Goal: Task Accomplishment & Management: Use online tool/utility

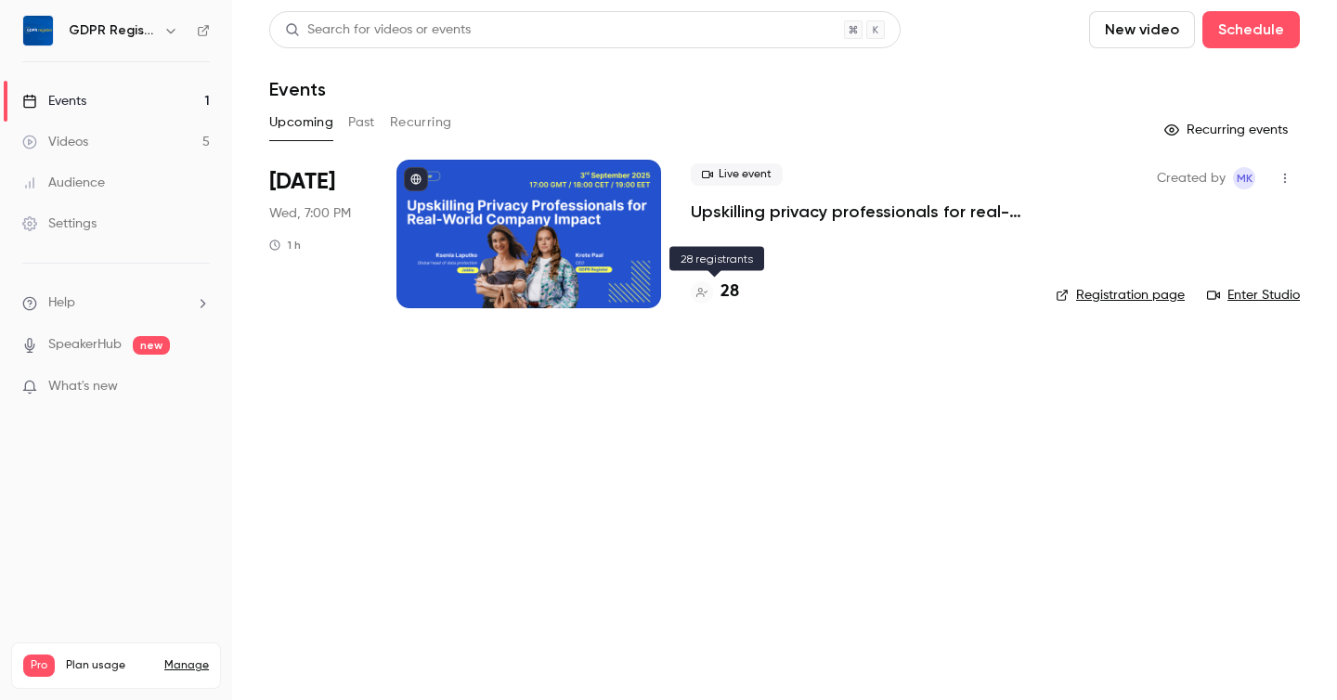
click at [714, 300] on div "28" at bounding box center [715, 291] width 48 height 25
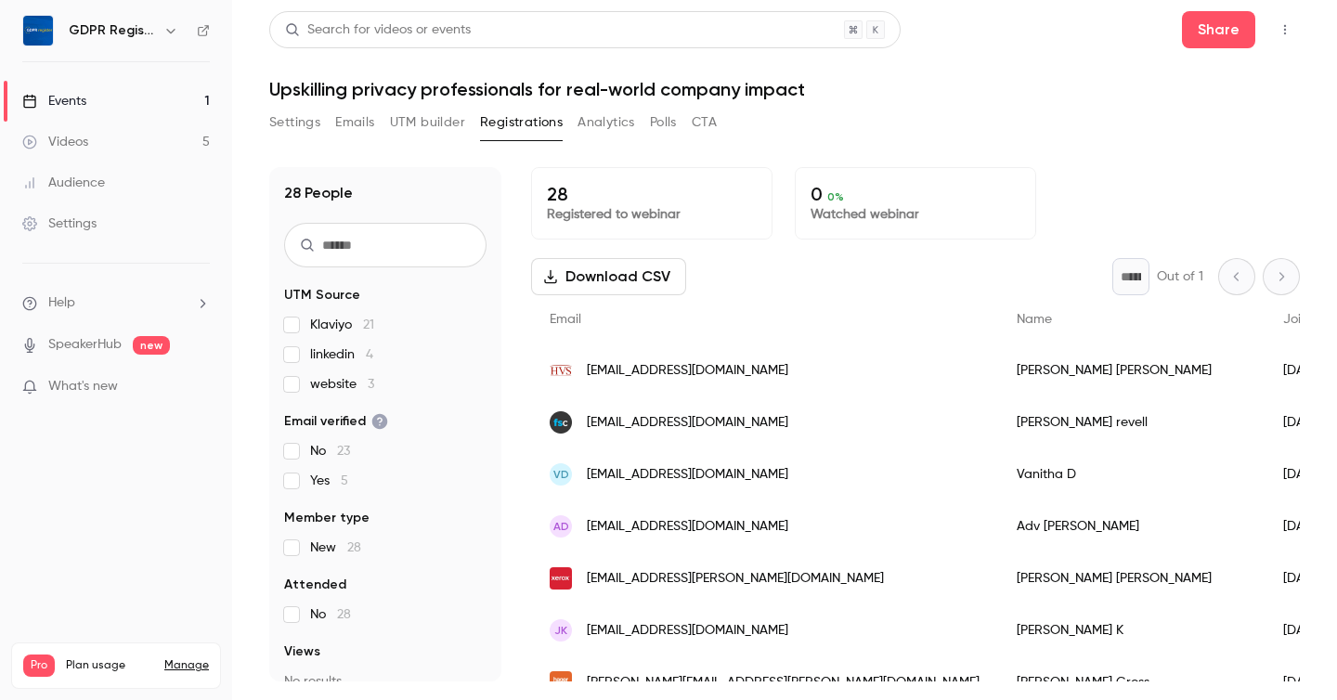
click at [431, 120] on button "UTM builder" at bounding box center [427, 123] width 75 height 30
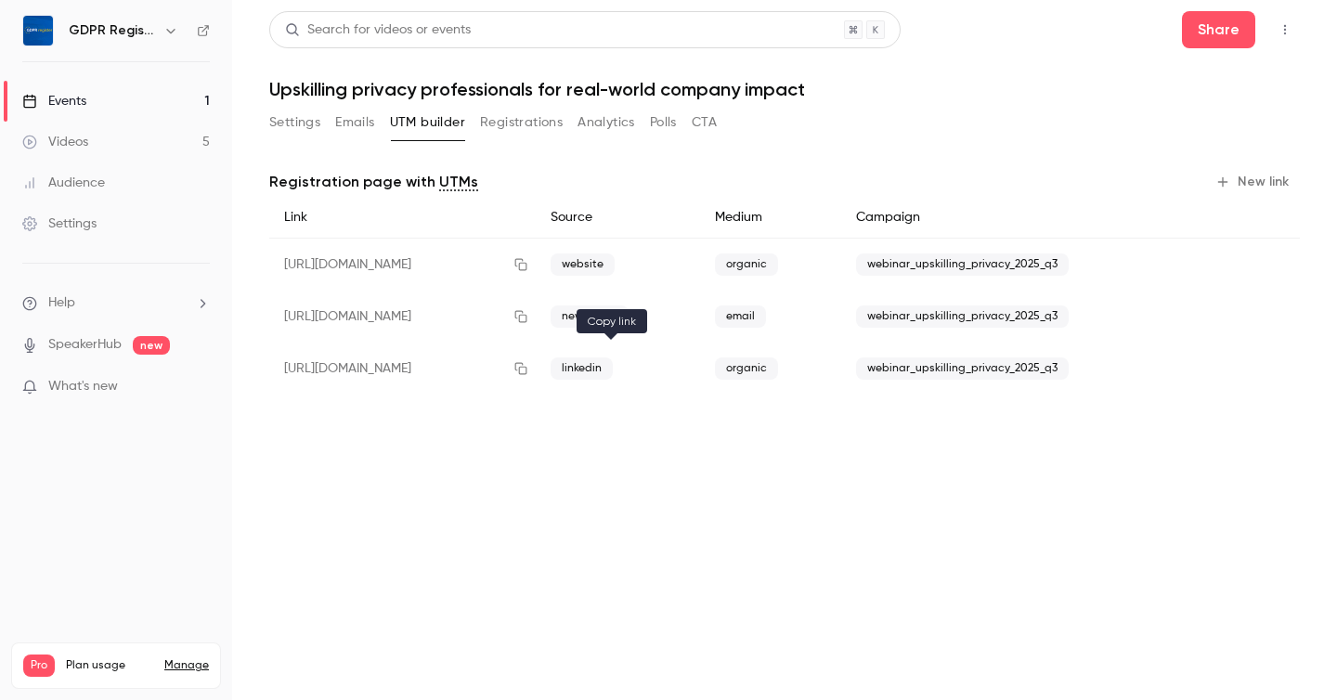
click at [528, 369] on icon "button" at bounding box center [520, 368] width 15 height 13
click at [551, 120] on button "Registrations" at bounding box center [521, 123] width 83 height 30
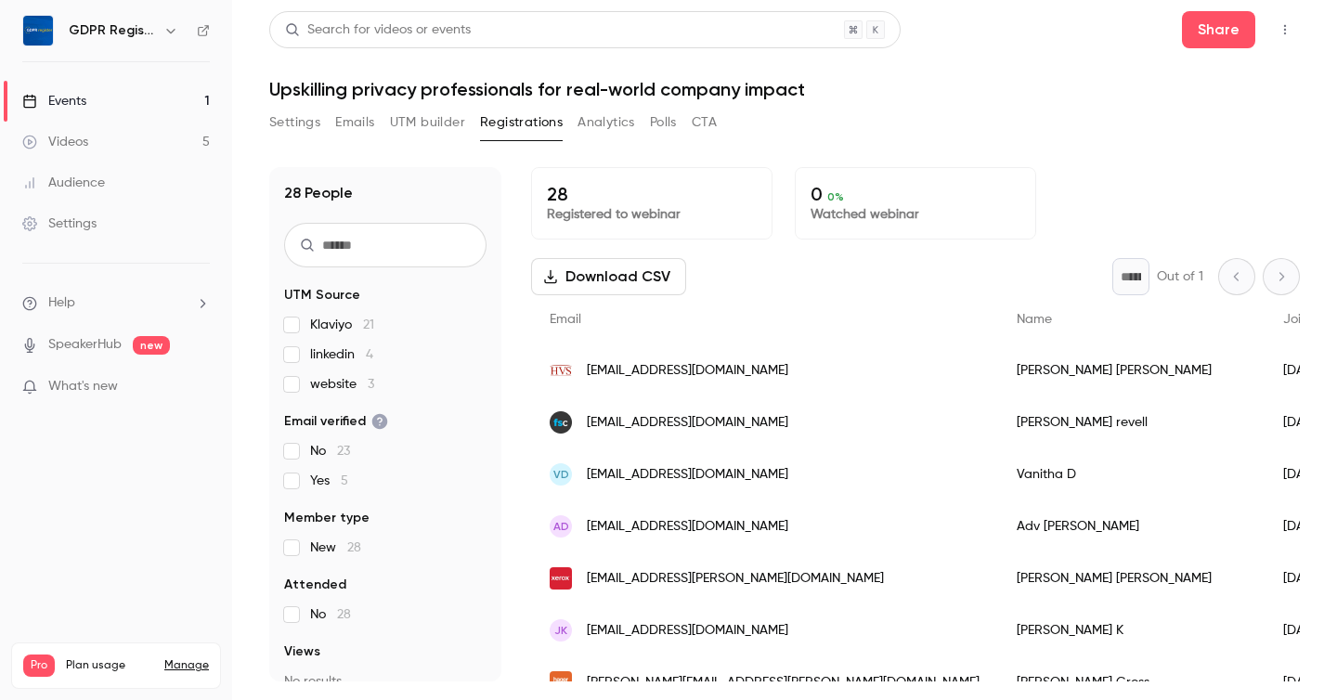
click at [449, 259] on input "text" at bounding box center [385, 245] width 202 height 45
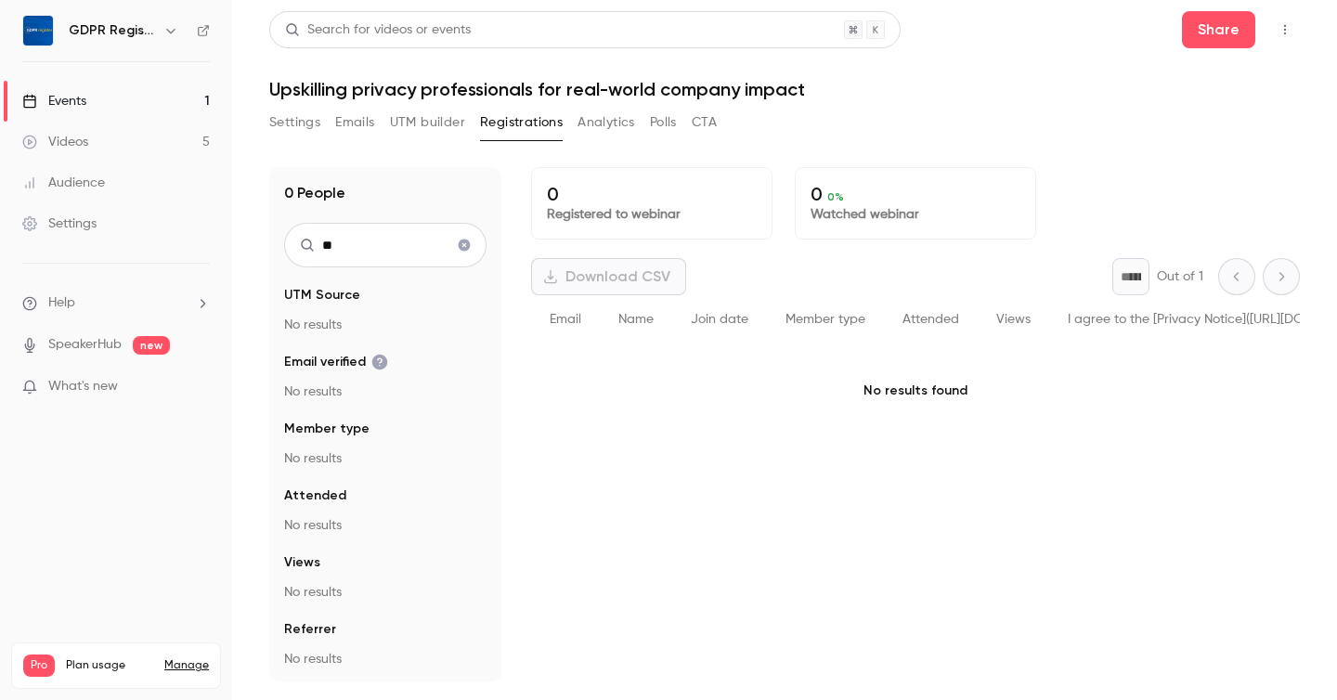
type input "*"
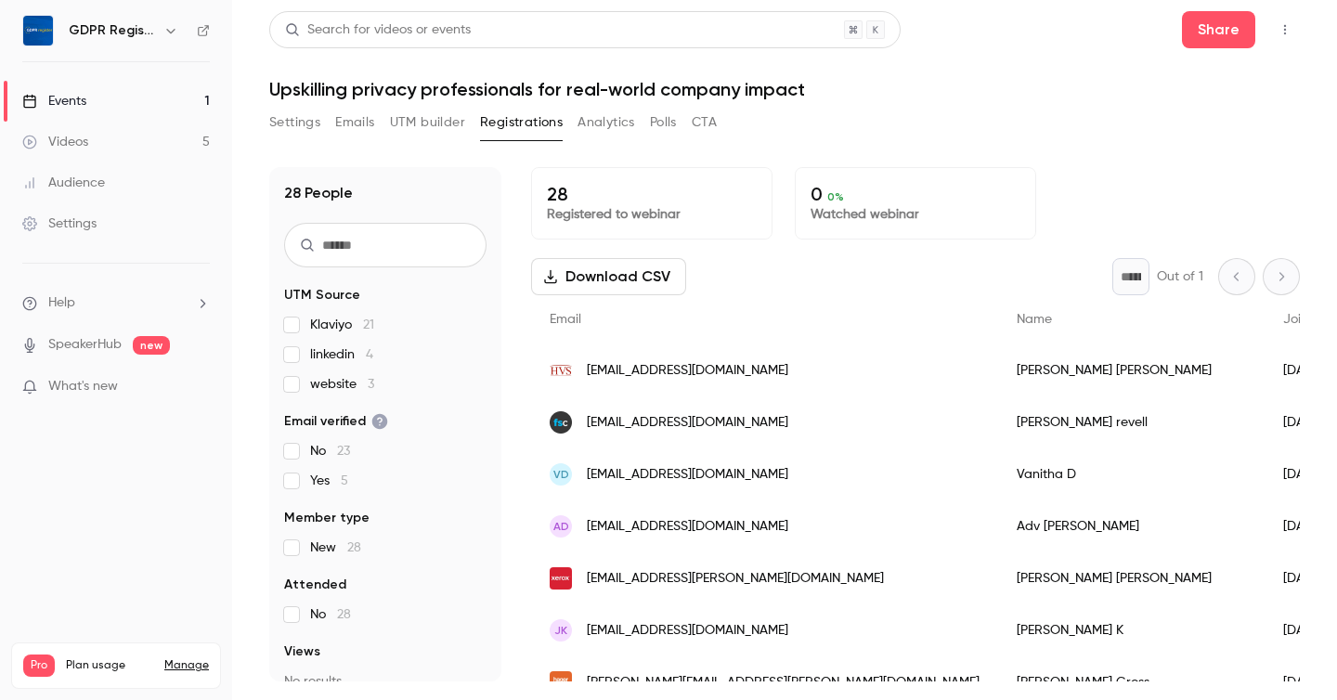
click at [411, 123] on button "UTM builder" at bounding box center [427, 123] width 75 height 30
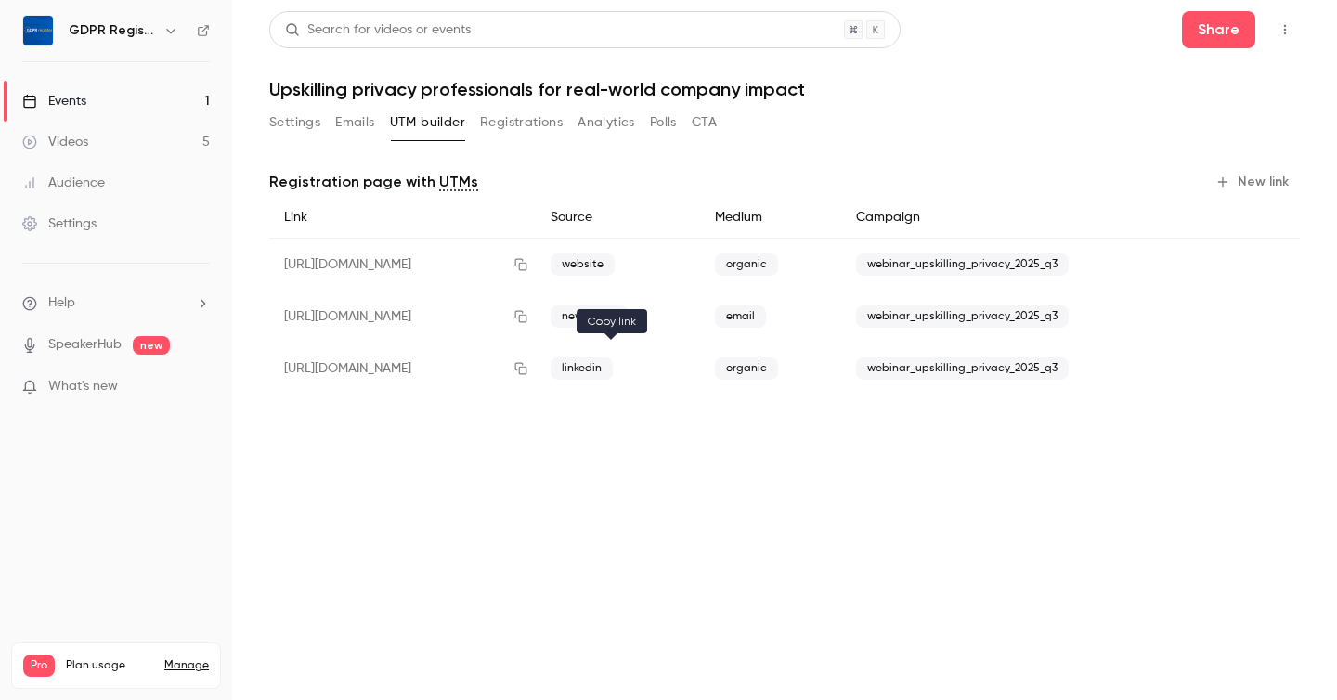
click at [528, 370] on icon "button" at bounding box center [520, 368] width 15 height 13
click at [482, 119] on button "Registrations" at bounding box center [521, 123] width 83 height 30
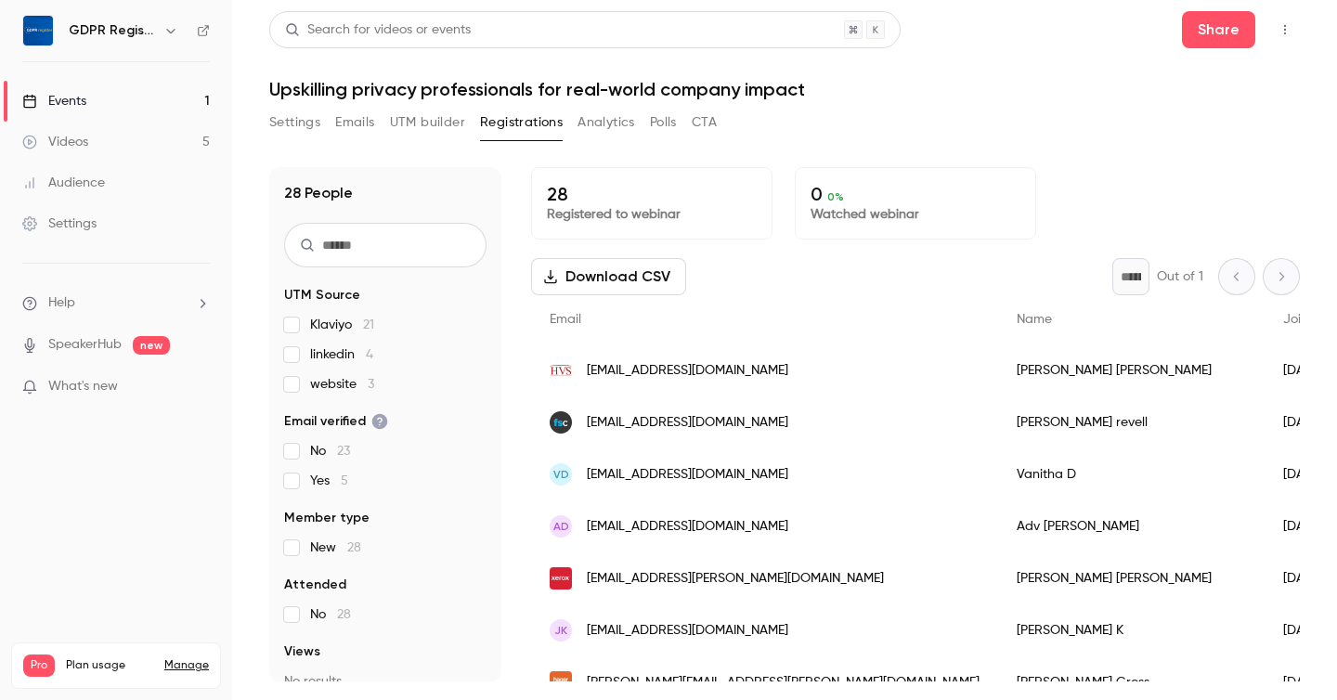
click at [1287, 34] on icon "button" at bounding box center [1284, 29] width 15 height 13
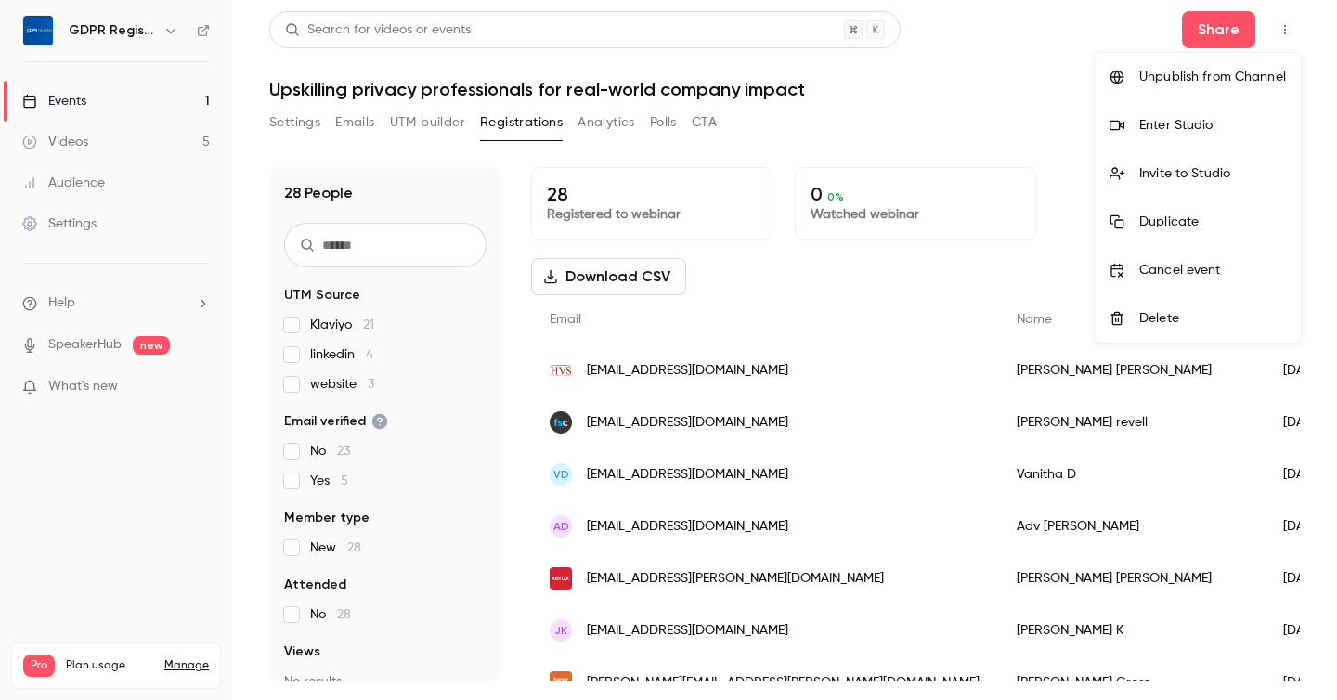
click at [1159, 178] on div "Invite to Studio" at bounding box center [1212, 173] width 147 height 19
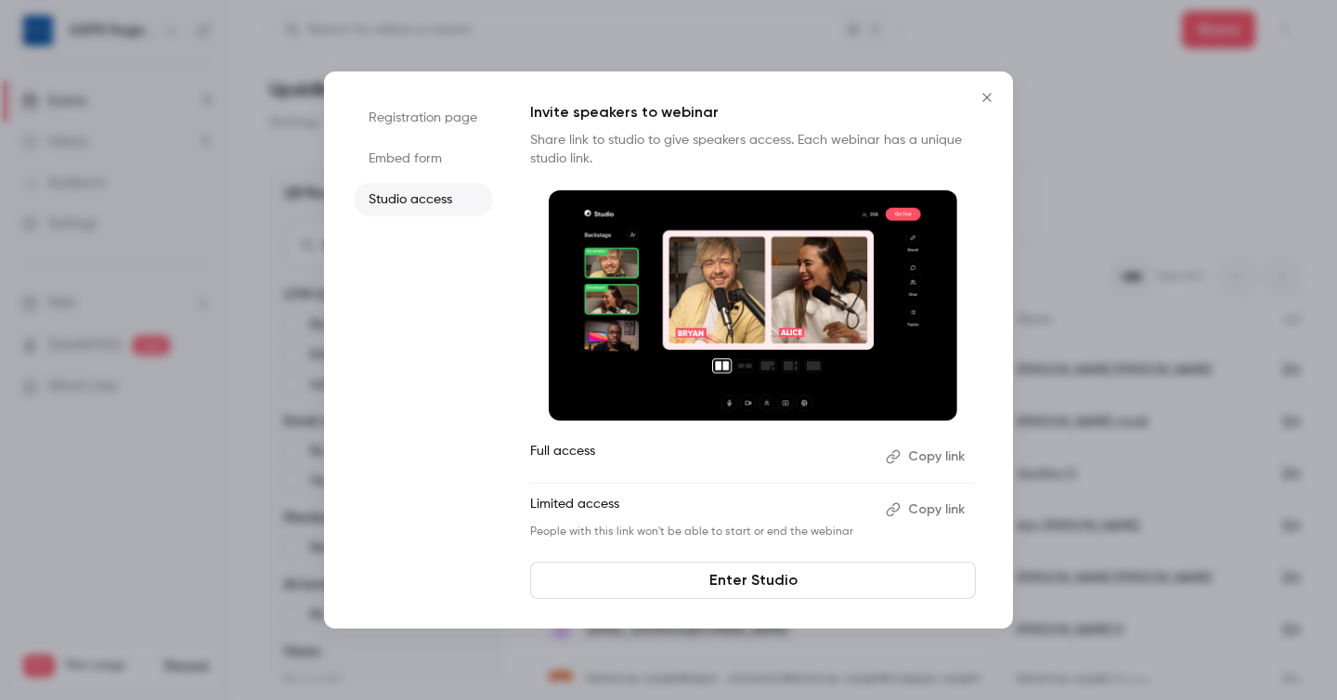
click at [915, 507] on button "Copy link" at bounding box center [926, 510] width 97 height 30
click at [983, 94] on icon "Close" at bounding box center [986, 97] width 8 height 8
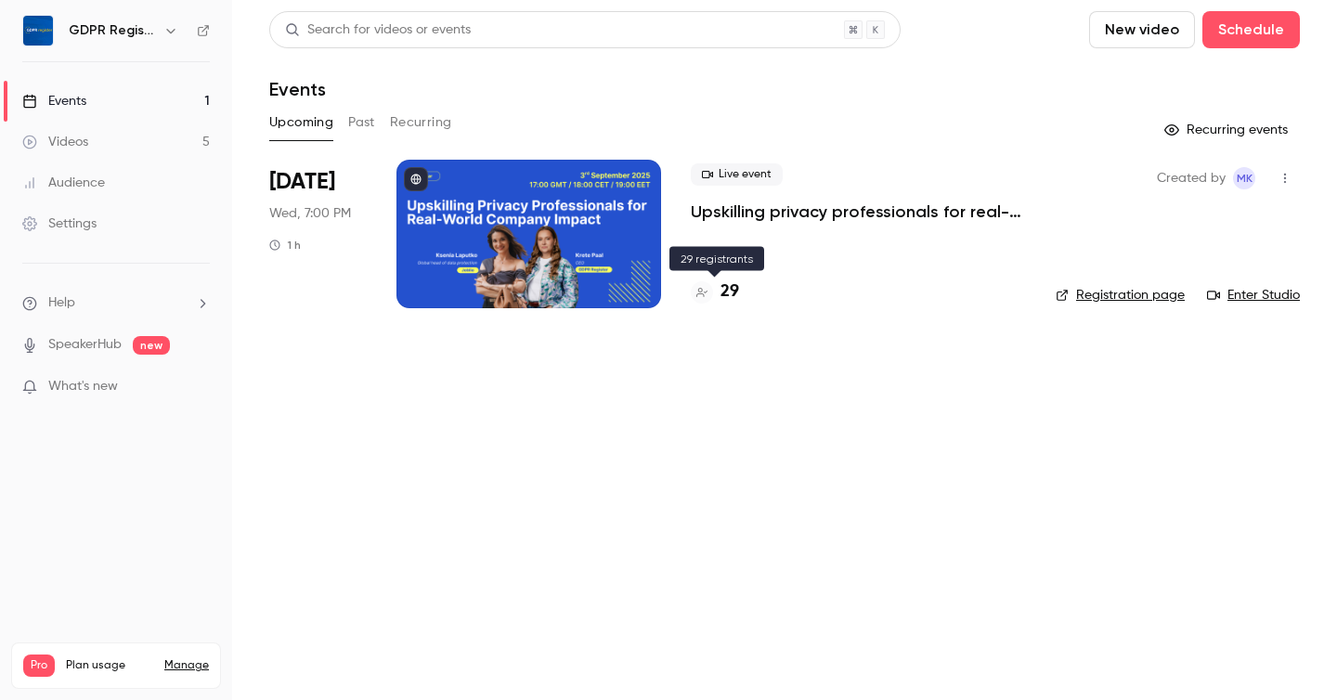
click at [711, 298] on div "29" at bounding box center [715, 291] width 48 height 25
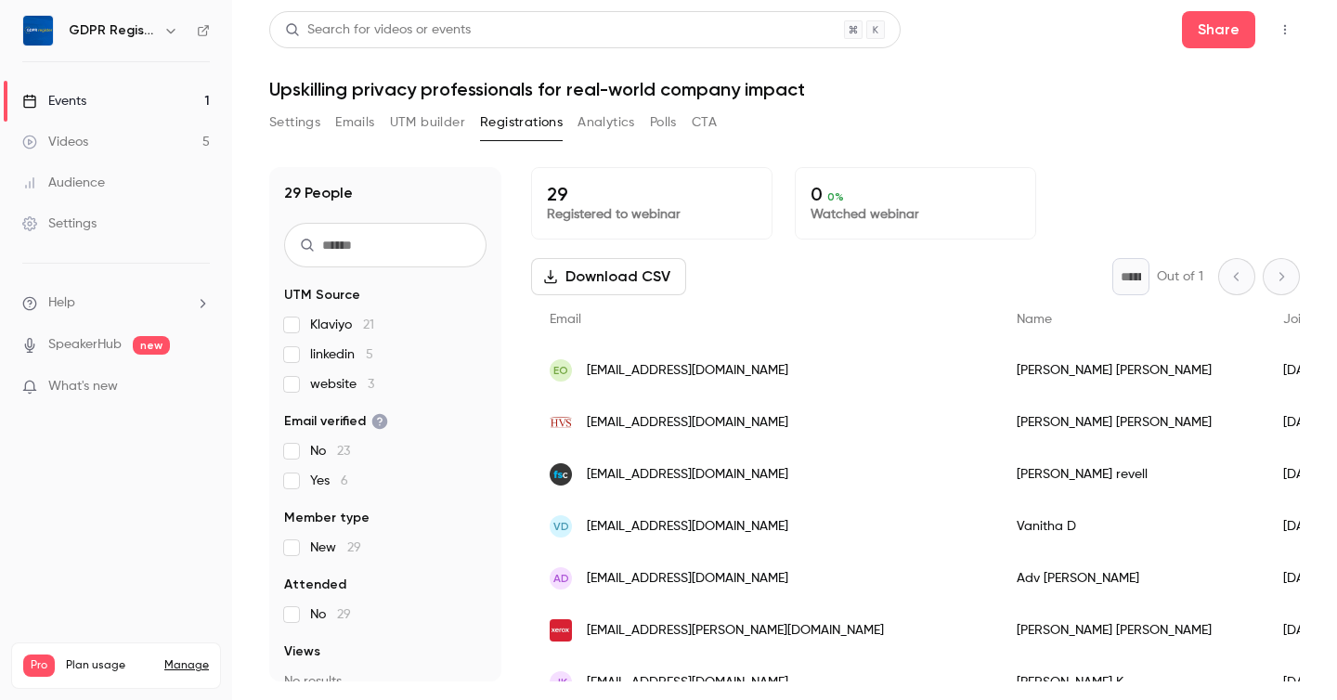
click at [368, 383] on span "3" at bounding box center [371, 384] width 6 height 13
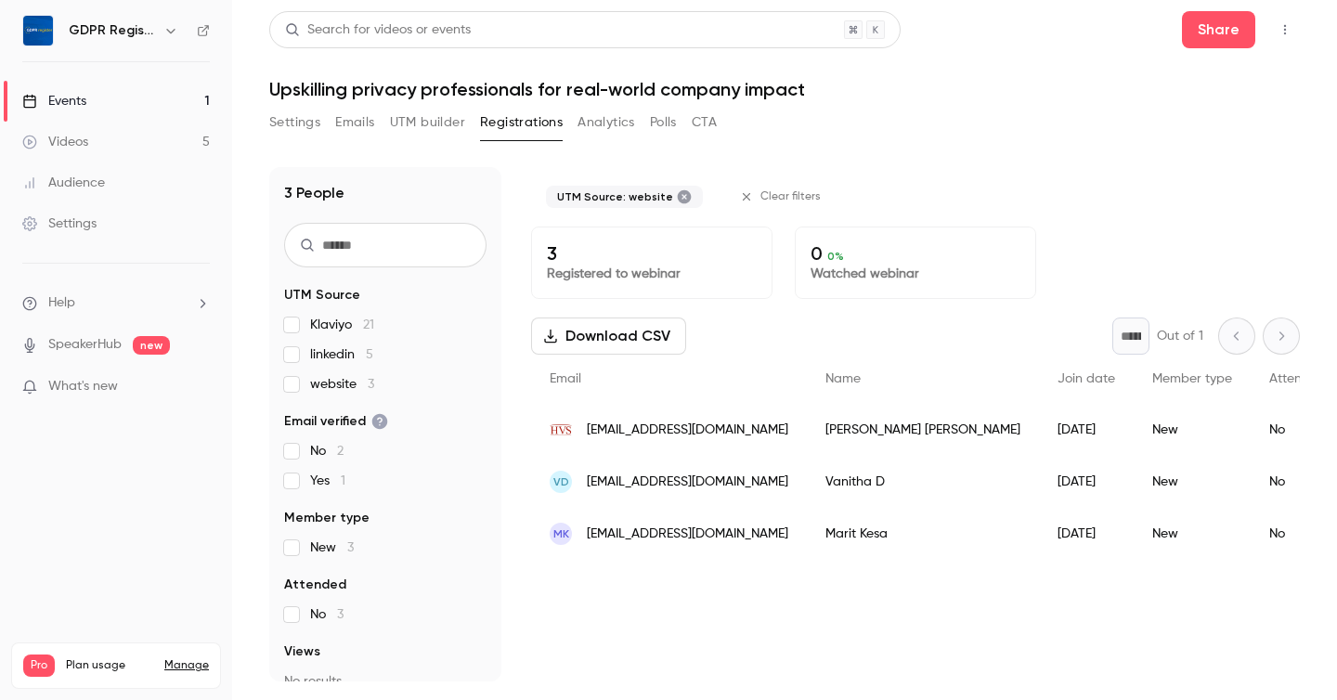
click at [368, 383] on span "3" at bounding box center [371, 384] width 6 height 13
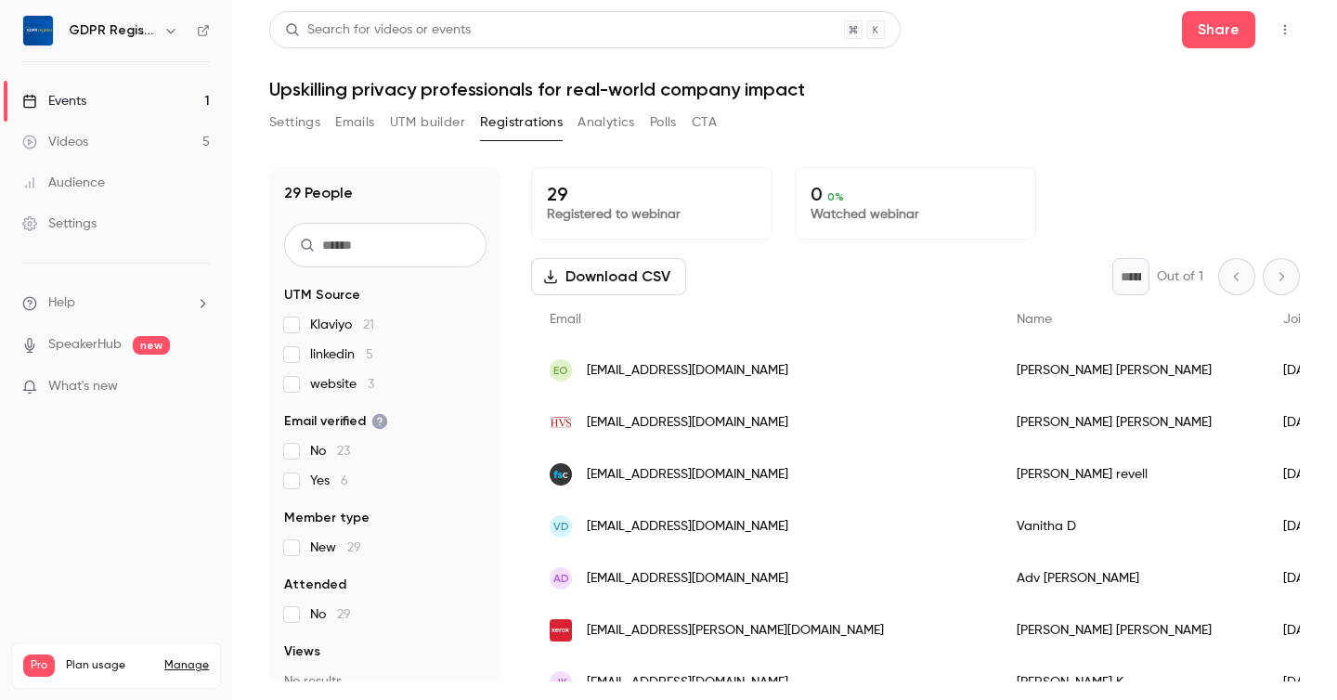
click at [362, 350] on span "linkedin 5" at bounding box center [341, 354] width 63 height 19
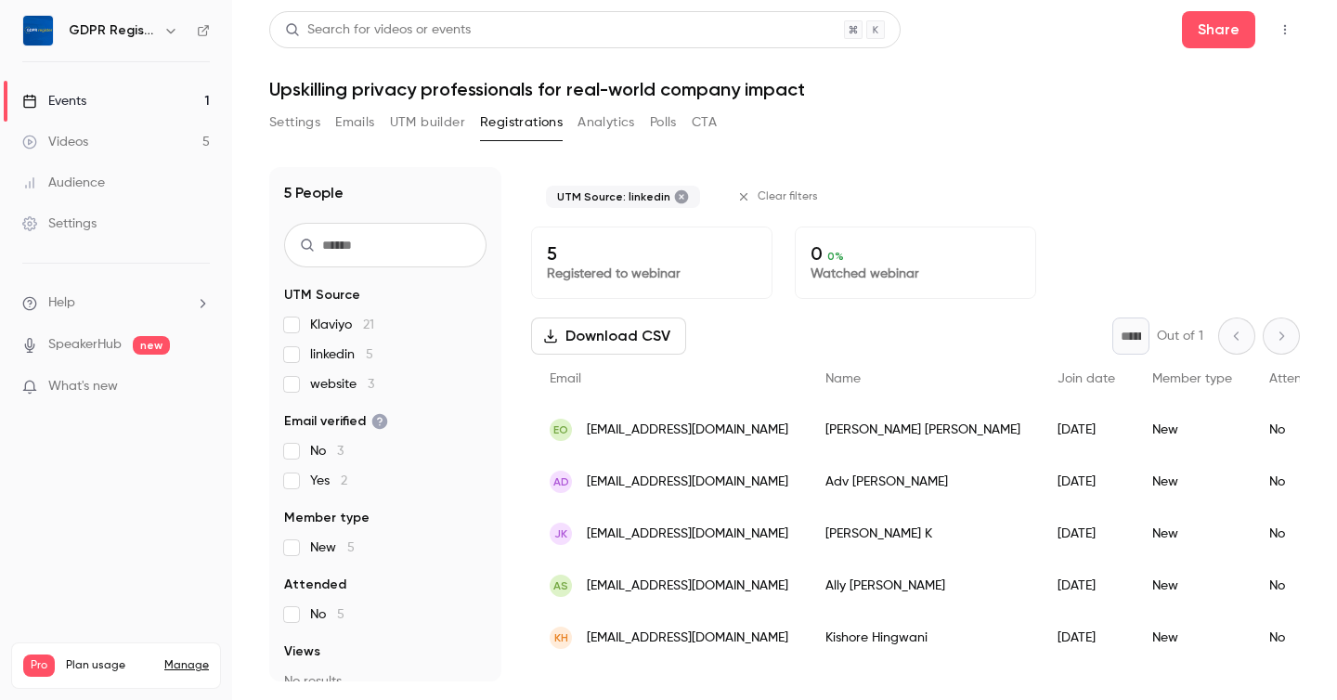
click at [362, 350] on span "linkedin 5" at bounding box center [341, 354] width 63 height 19
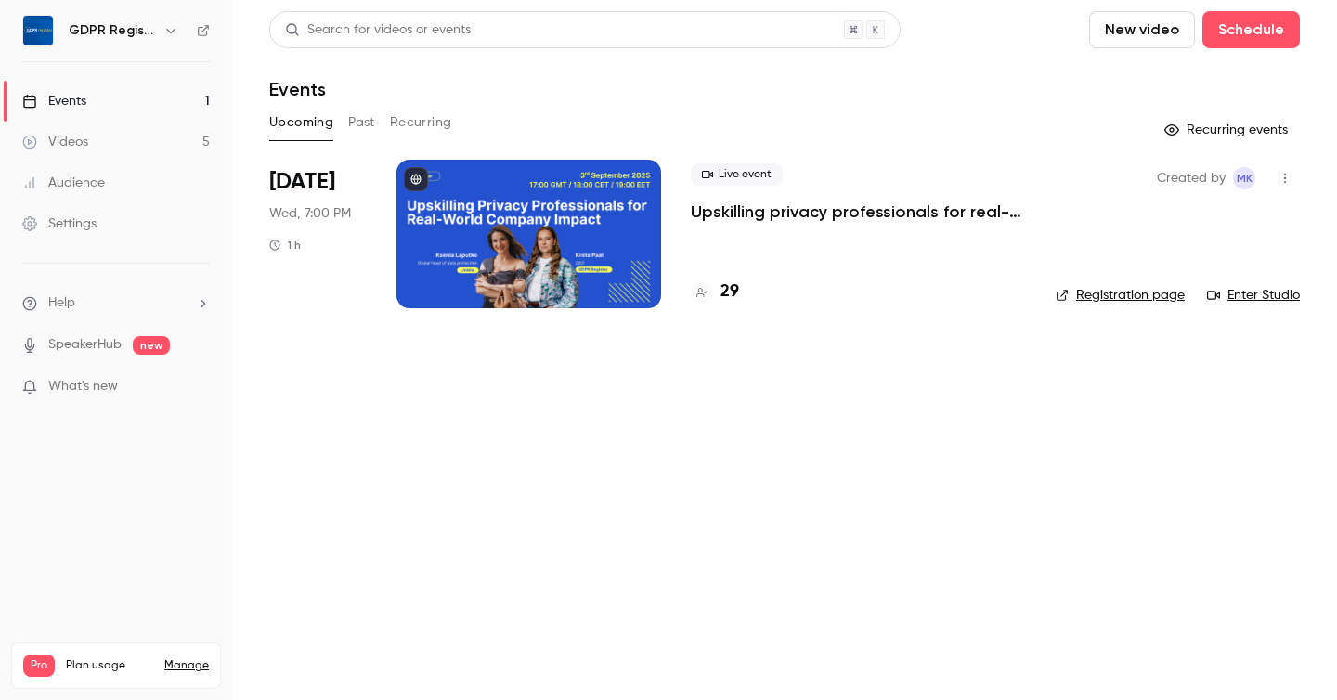
click at [536, 212] on div at bounding box center [528, 234] width 265 height 149
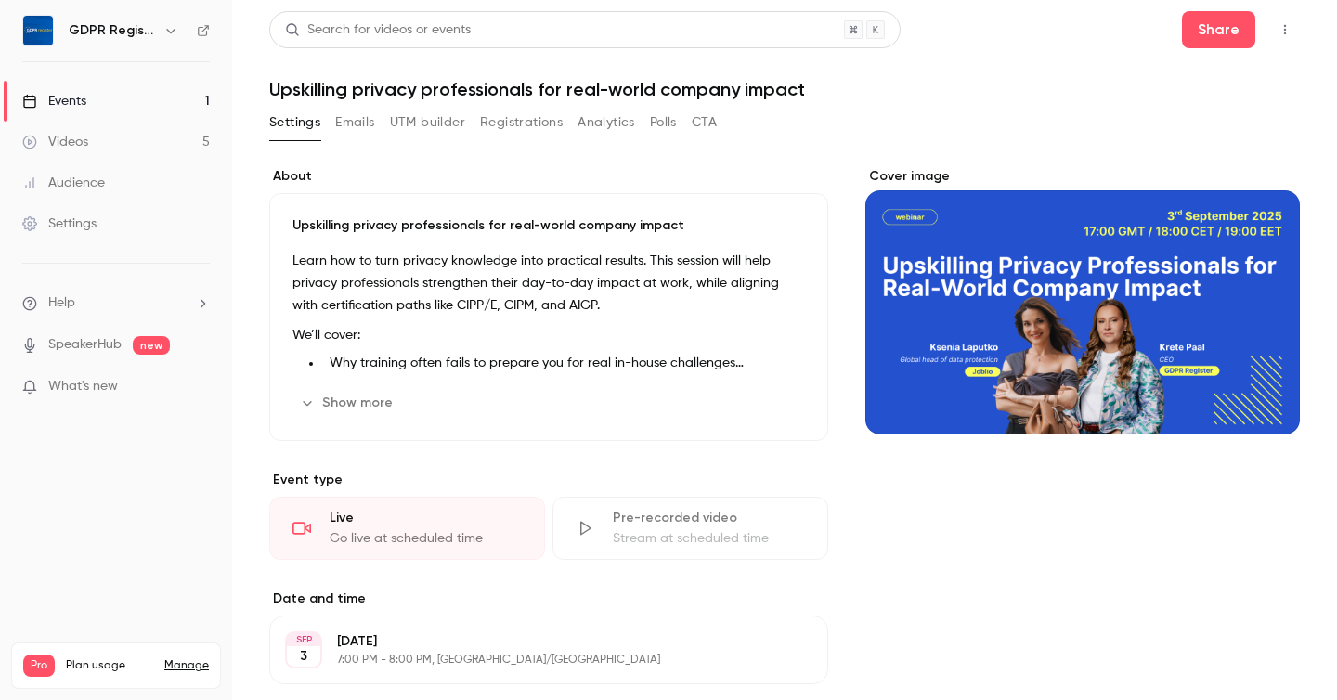
click at [416, 123] on button "UTM builder" at bounding box center [427, 123] width 75 height 30
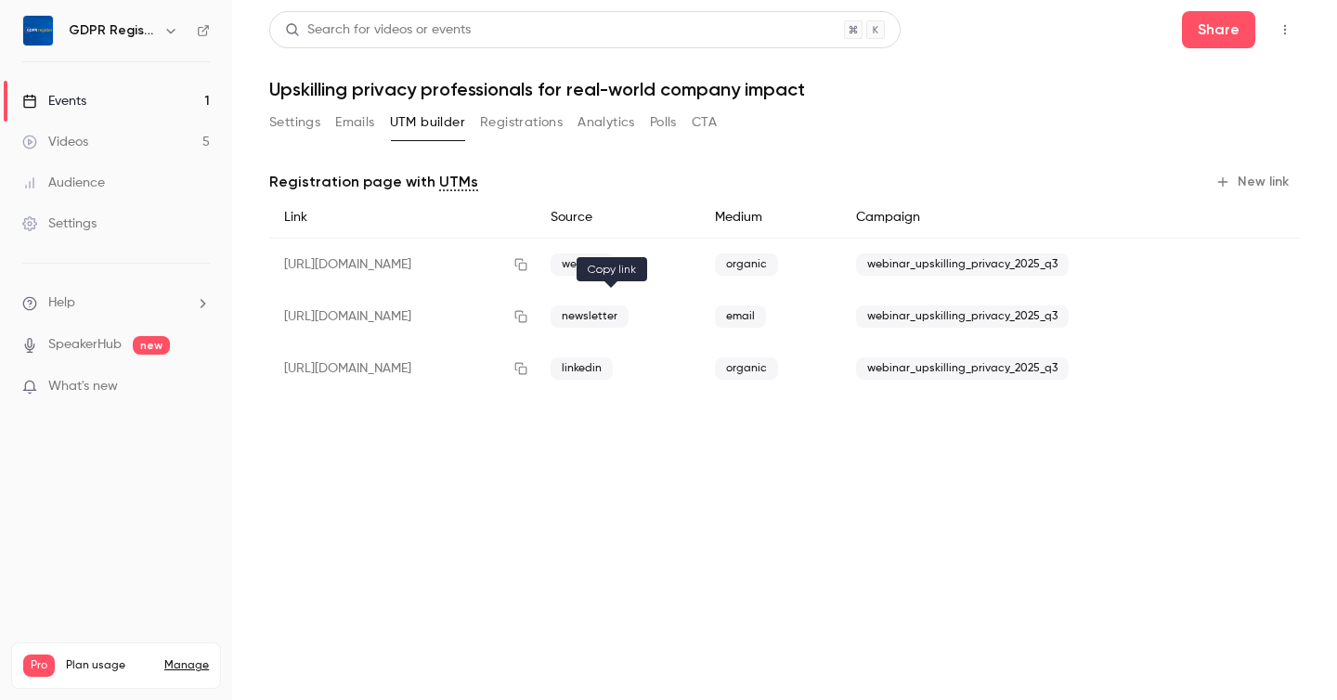
click at [528, 312] on icon "button" at bounding box center [520, 316] width 15 height 13
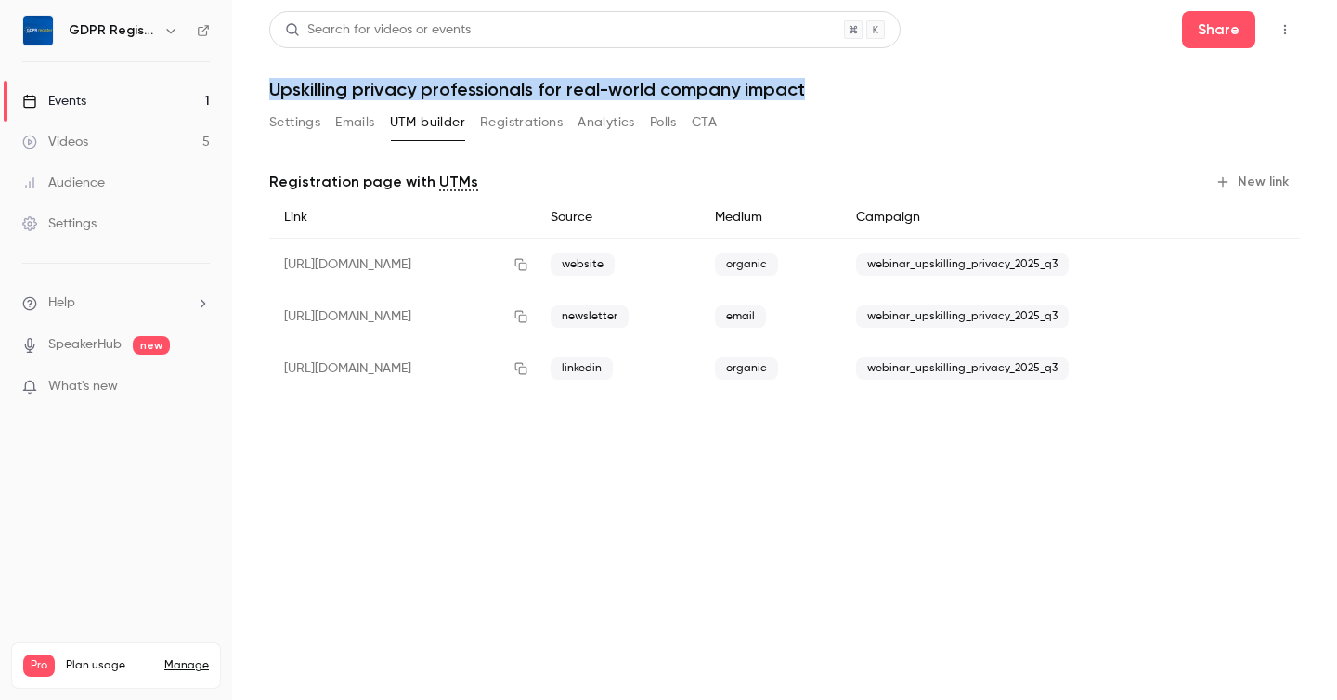
drag, startPoint x: 272, startPoint y: 88, endPoint x: 817, endPoint y: 99, distance: 545.1
click at [817, 99] on h1 "Upskilling privacy professionals for real-world company impact" at bounding box center [784, 89] width 1030 height 22
copy h1 "Upskilling privacy professionals for real-world company impact"
